Goal: Check status

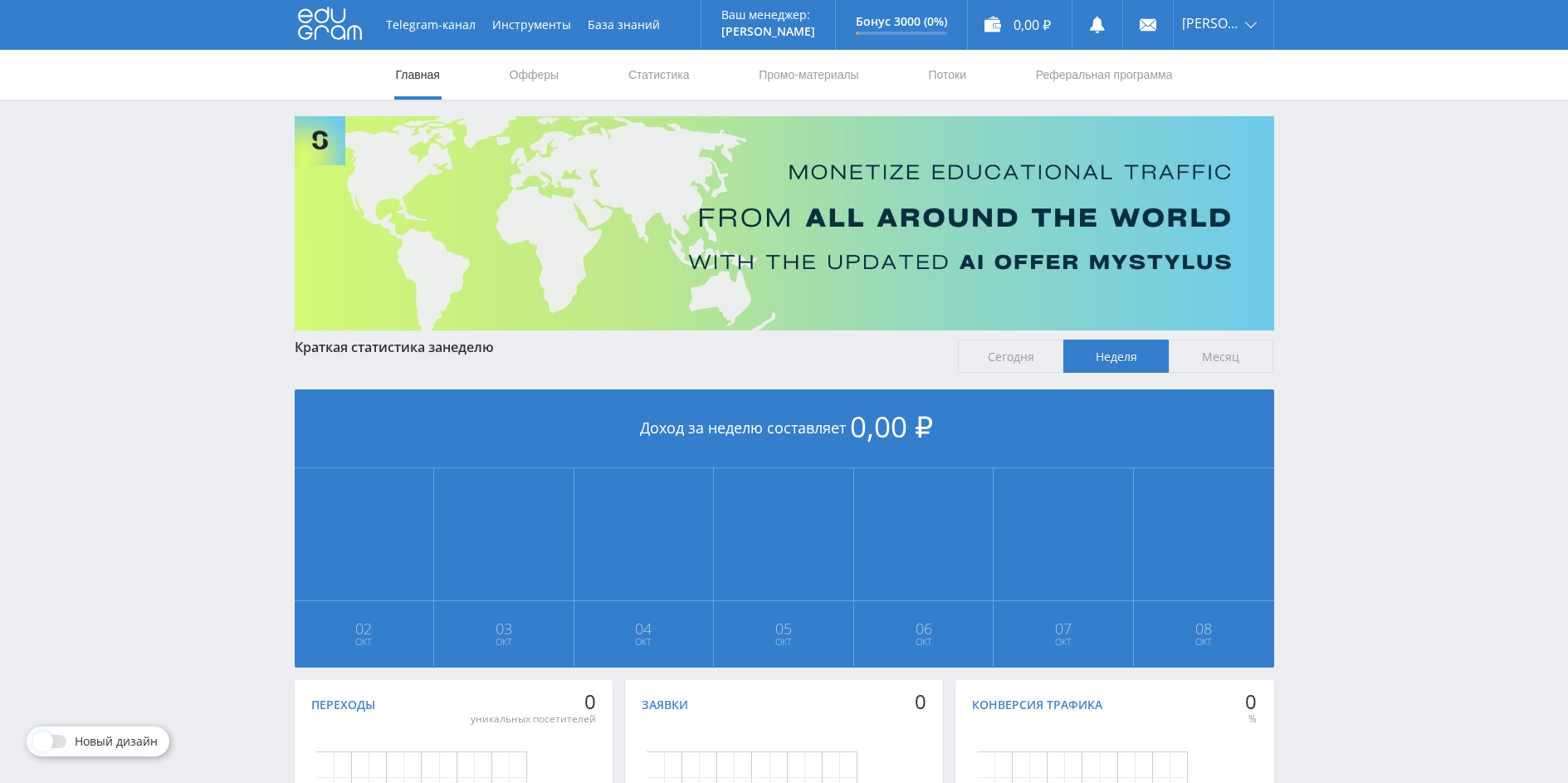
click at [1016, 343] on span "Сегодня" at bounding box center [1011, 356] width 105 height 33
click at [0, 0] on input "Сегодня" at bounding box center [0, 0] width 0 height 0
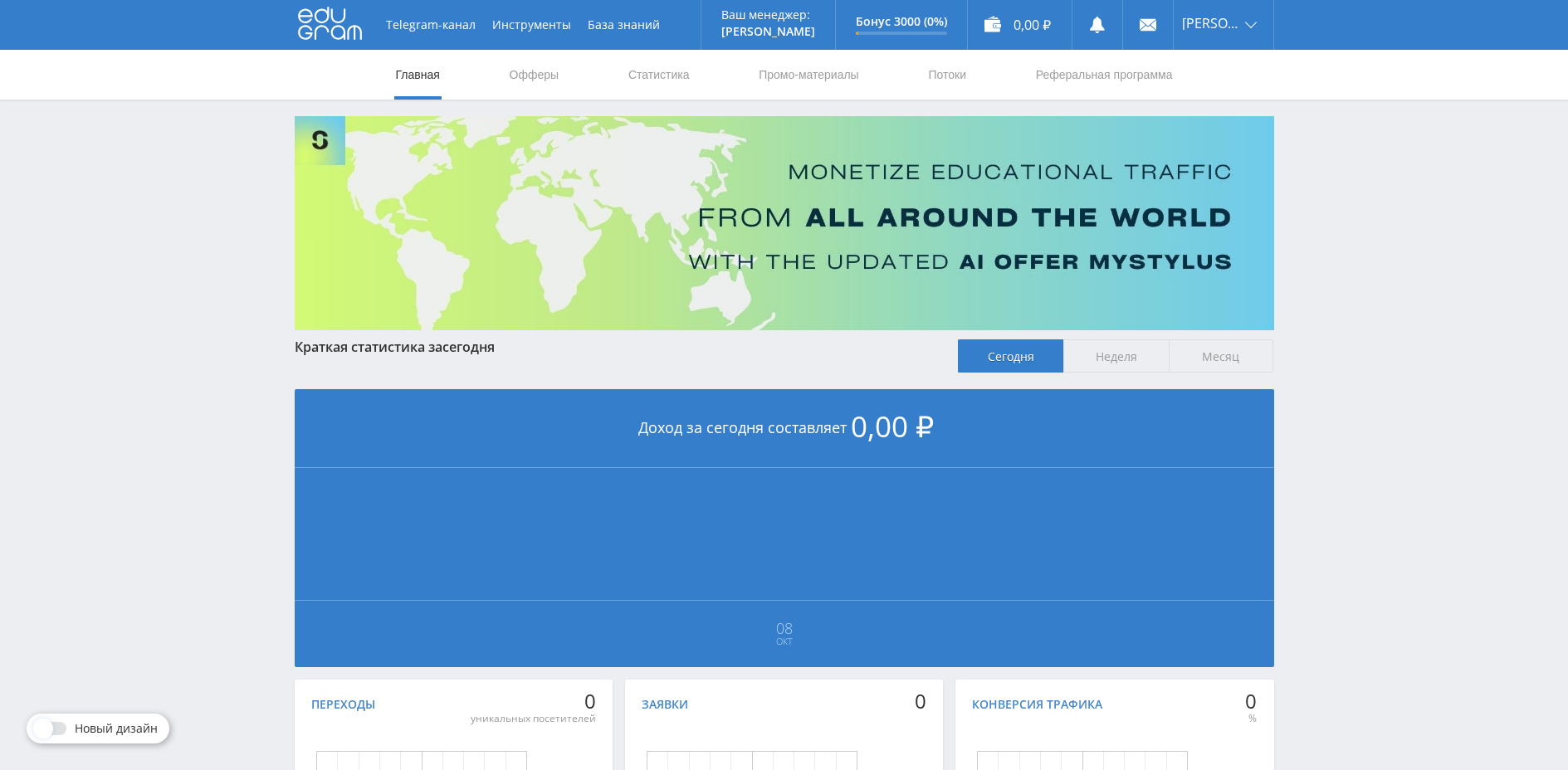
click at [1099, 356] on span "Неделя" at bounding box center [1116, 356] width 105 height 33
click at [0, 0] on input "Неделя" at bounding box center [0, 0] width 0 height 0
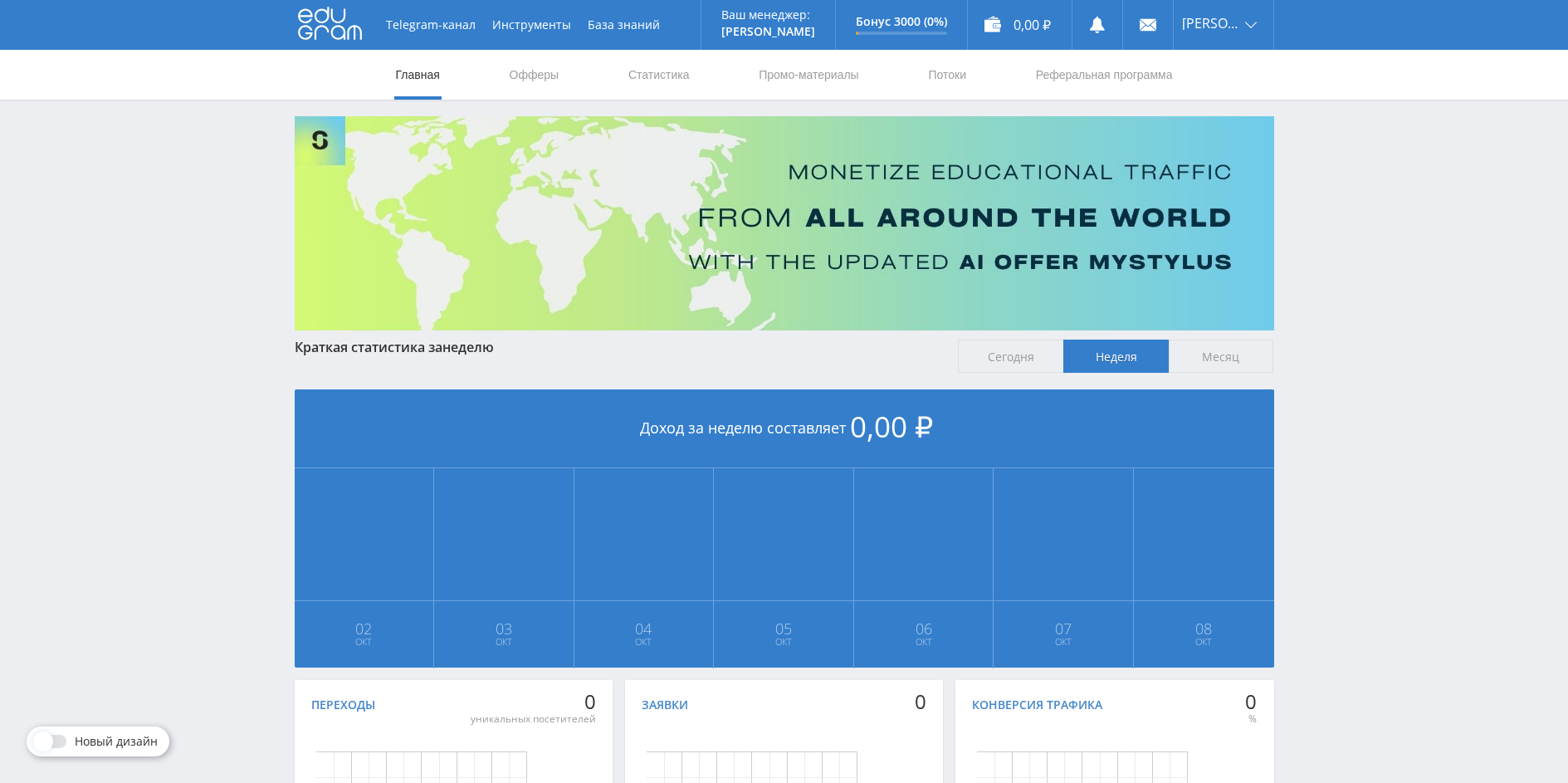
click at [1218, 351] on span "Месяц" at bounding box center [1221, 356] width 105 height 33
click at [0, 0] on input "Месяц" at bounding box center [0, 0] width 0 height 0
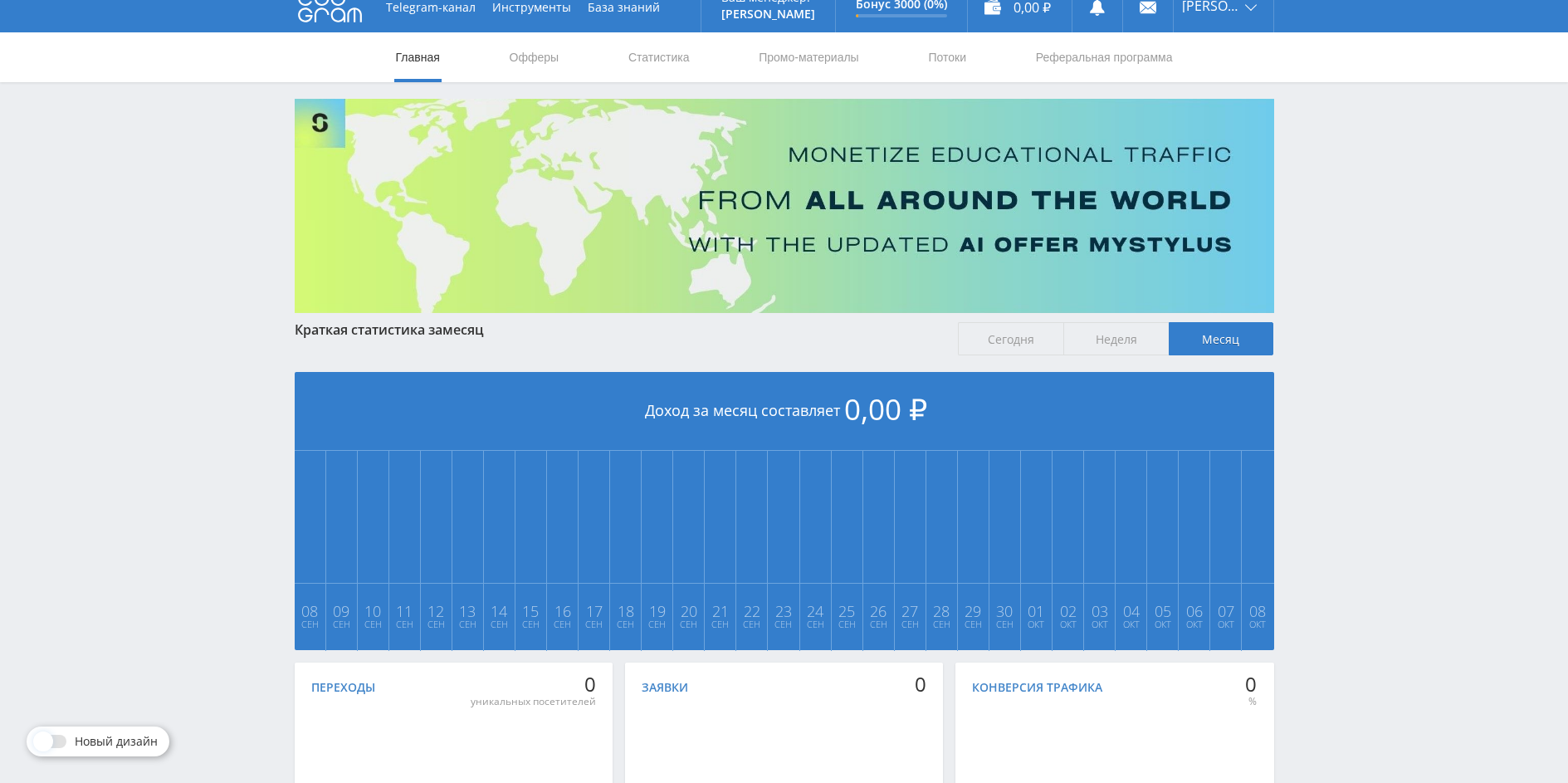
scroll to position [203, 0]
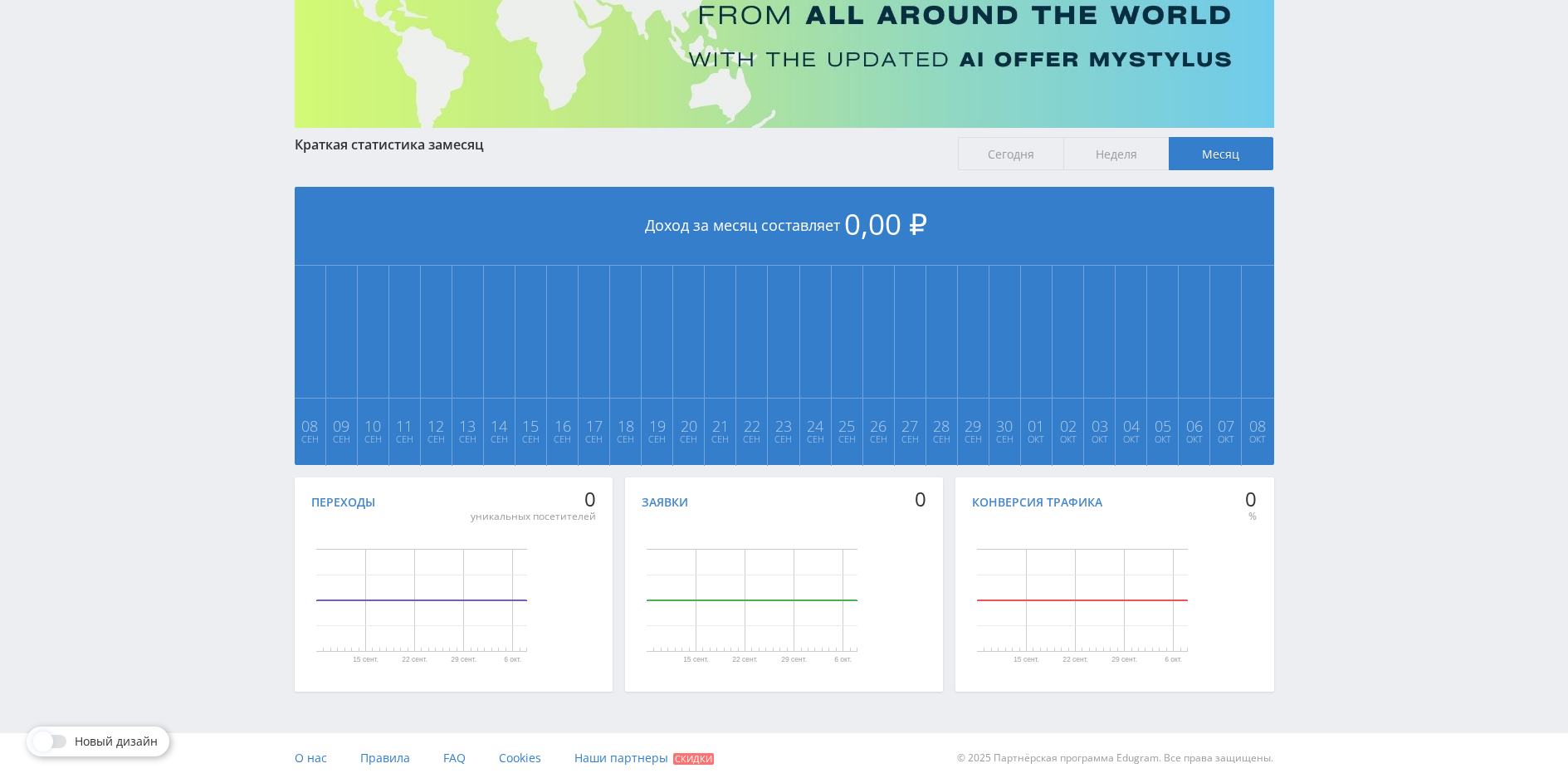
click at [1122, 151] on span "Неделя" at bounding box center [1116, 154] width 105 height 33
click at [0, 0] on input "Неделя" at bounding box center [0, 0] width 0 height 0
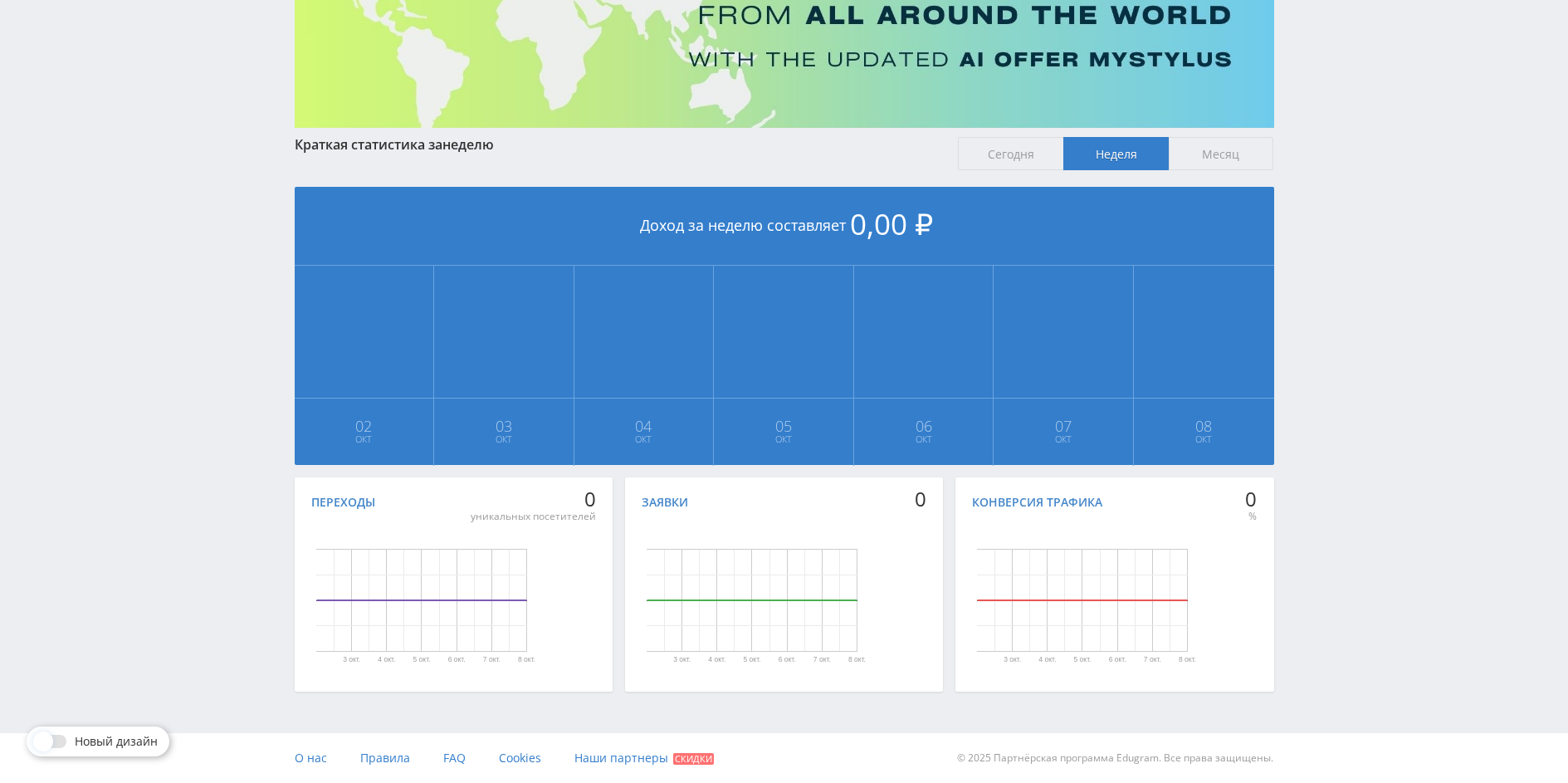
click at [497, 514] on div "уникальных посетителей" at bounding box center [533, 516] width 125 height 13
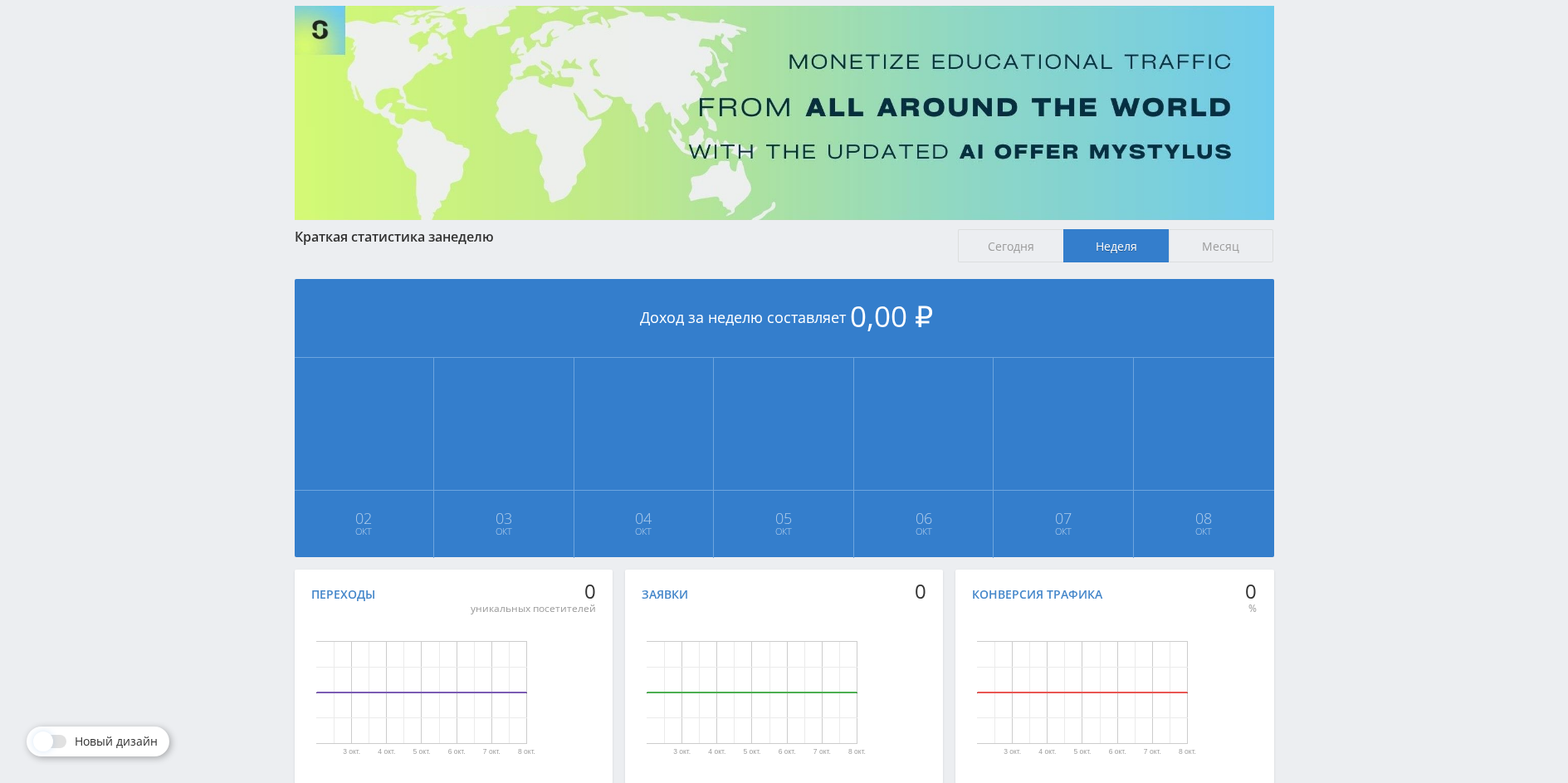
scroll to position [0, 0]
